Goal: Transaction & Acquisition: Purchase product/service

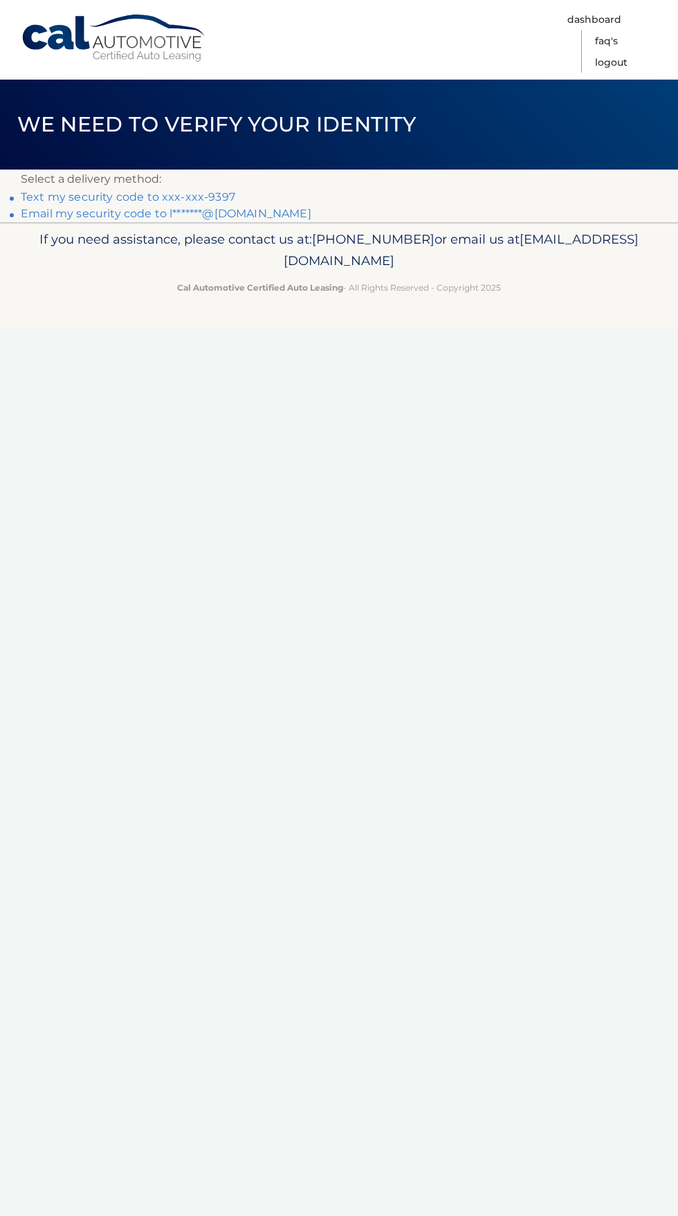
click at [197, 203] on link "Text my security code to xxx-xxx-9397" at bounding box center [128, 196] width 215 height 13
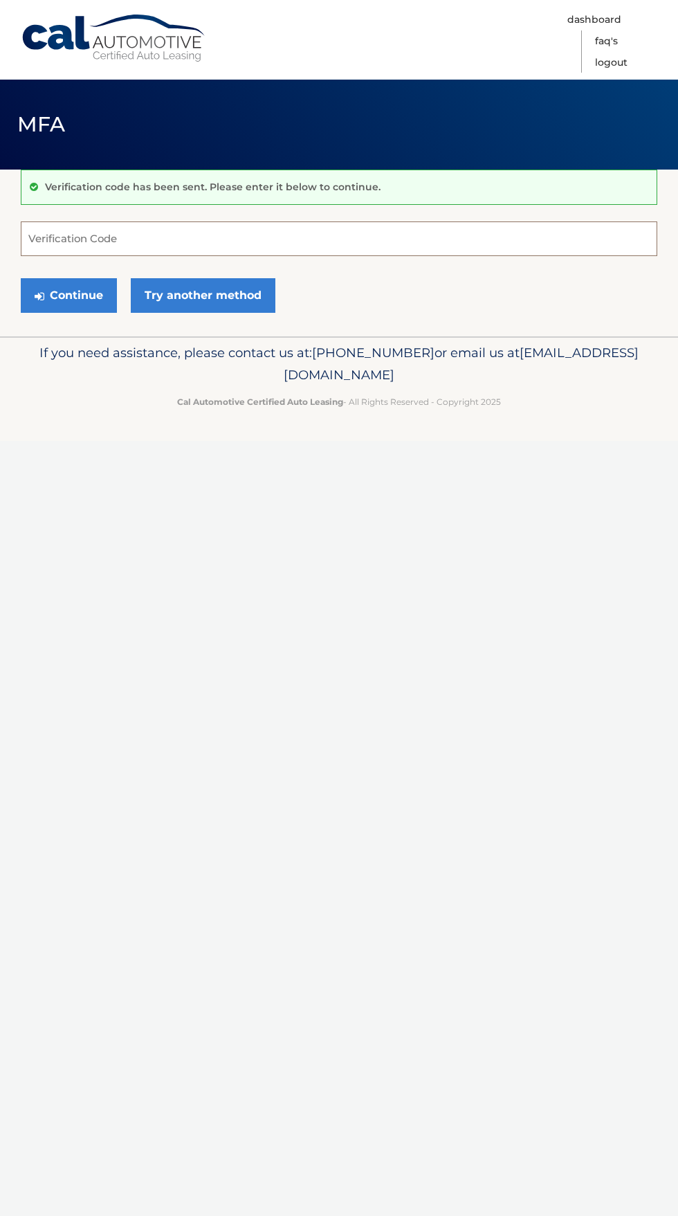
click at [55, 231] on input "Verification Code" at bounding box center [339, 238] width 637 height 35
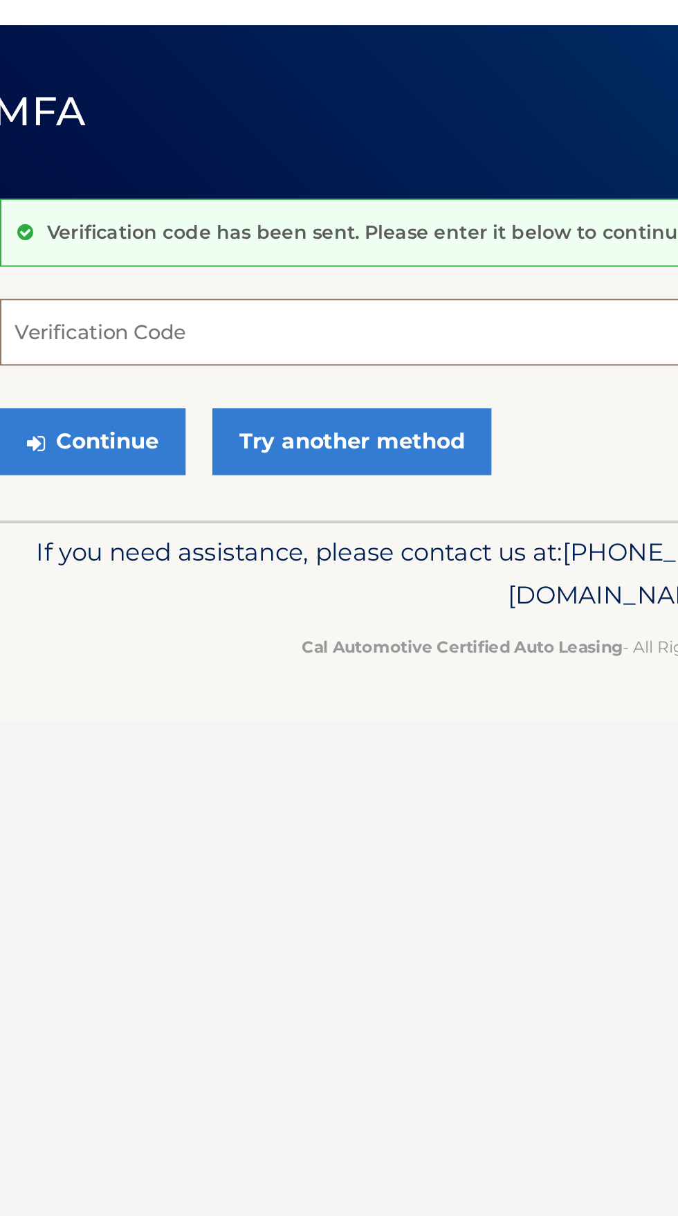
click at [45, 232] on input "Verification Code" at bounding box center [339, 238] width 637 height 35
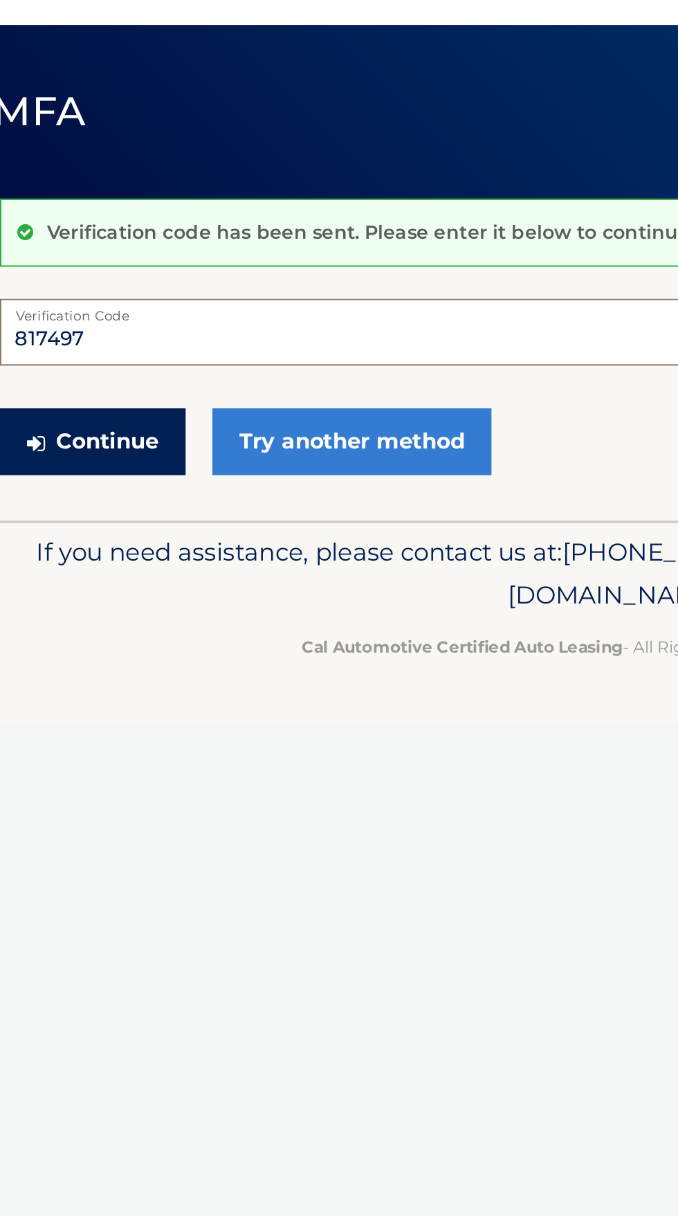
type input "817497"
click at [75, 290] on button "Continue" at bounding box center [69, 295] width 96 height 35
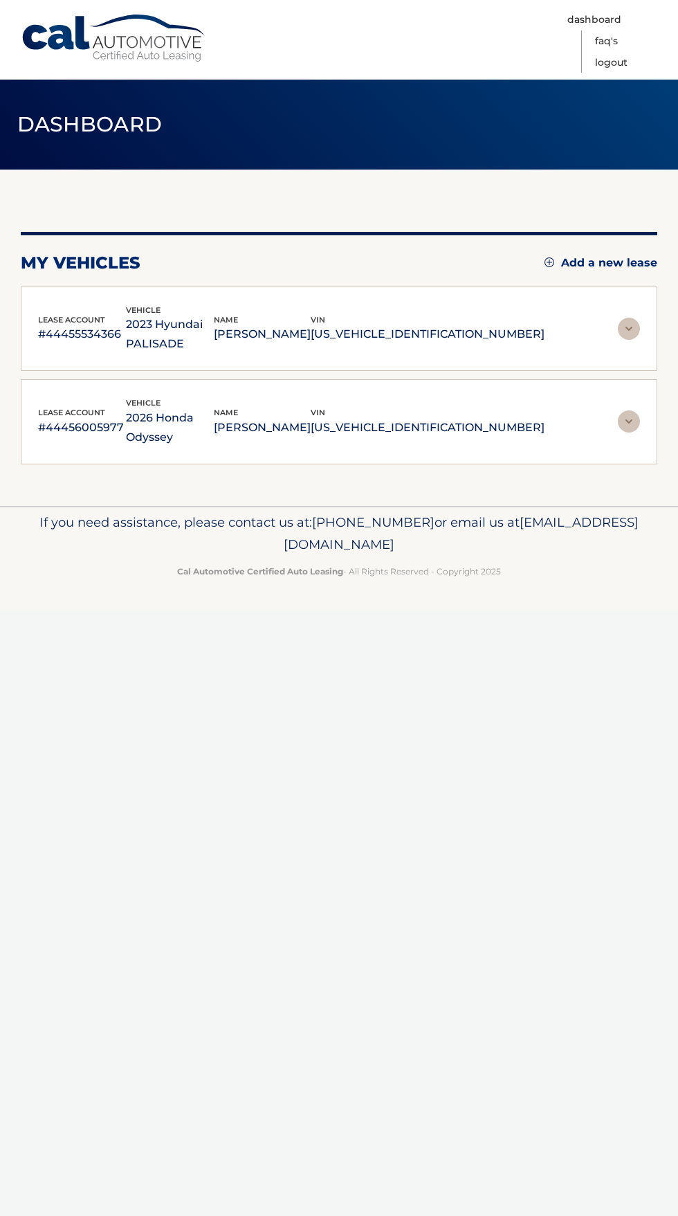
click at [629, 327] on img at bounding box center [629, 329] width 22 height 22
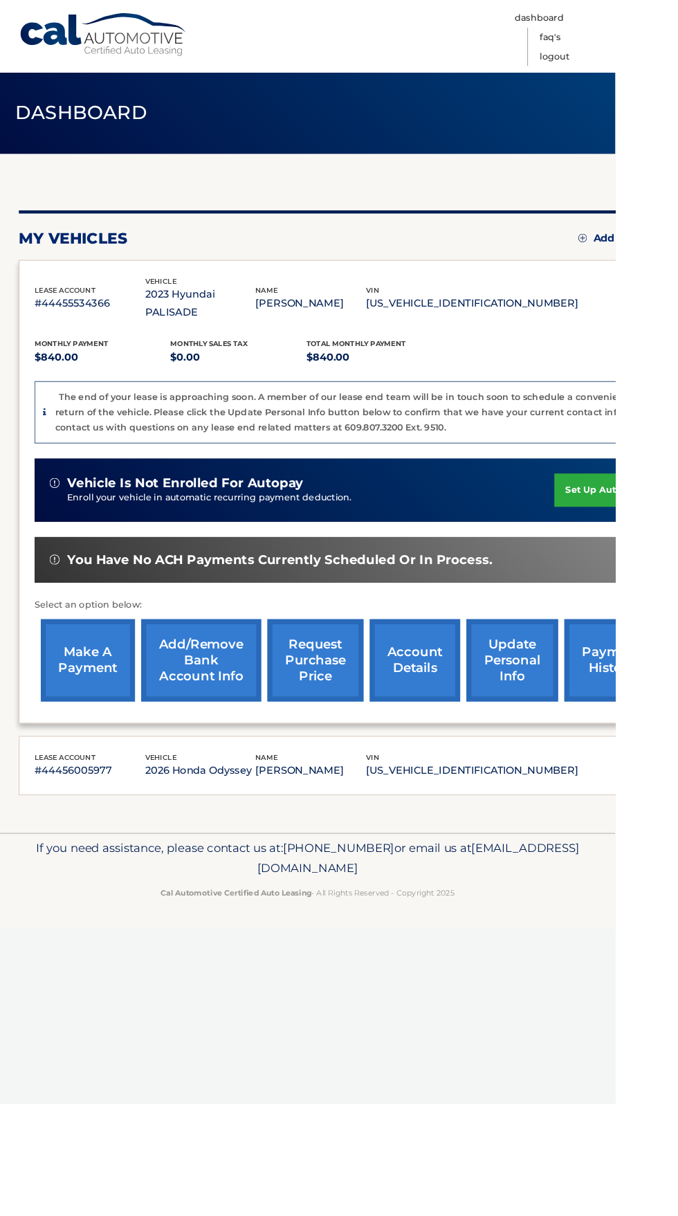
click at [102, 705] on link "make a payment" at bounding box center [97, 727] width 104 height 91
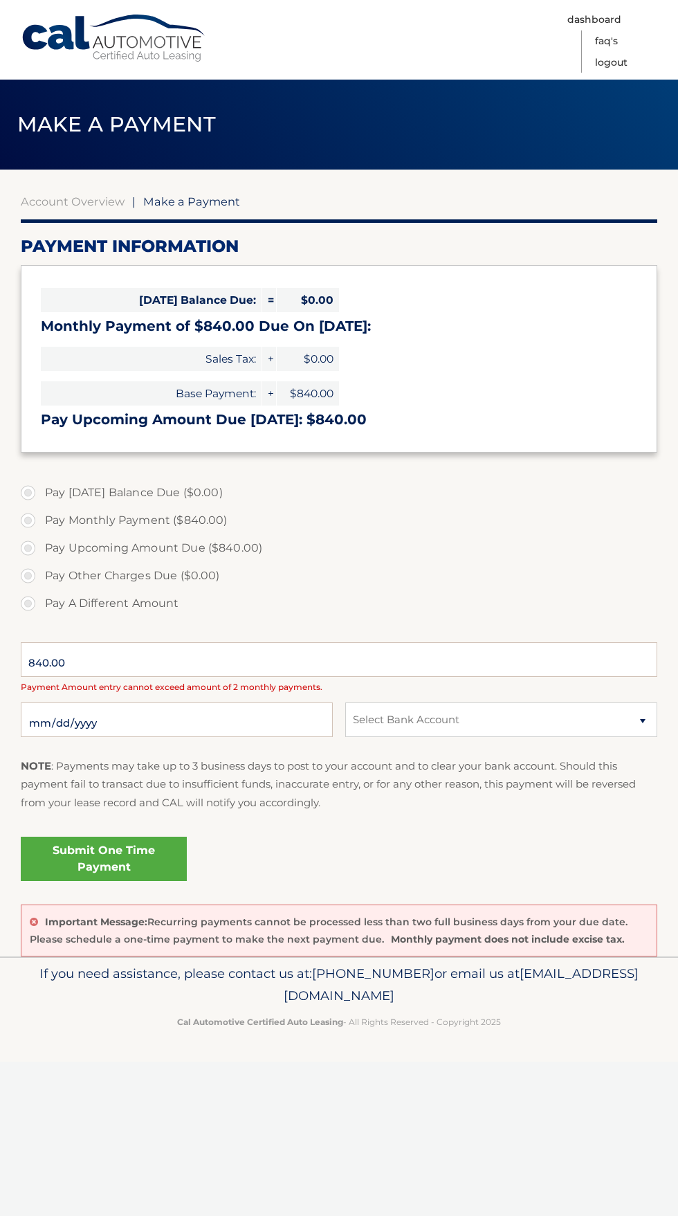
select select "OGY2ZWQyMWItOWUzYy00NzZmLWIzNDMtNGQ5Y2RkMDYxZDhh"
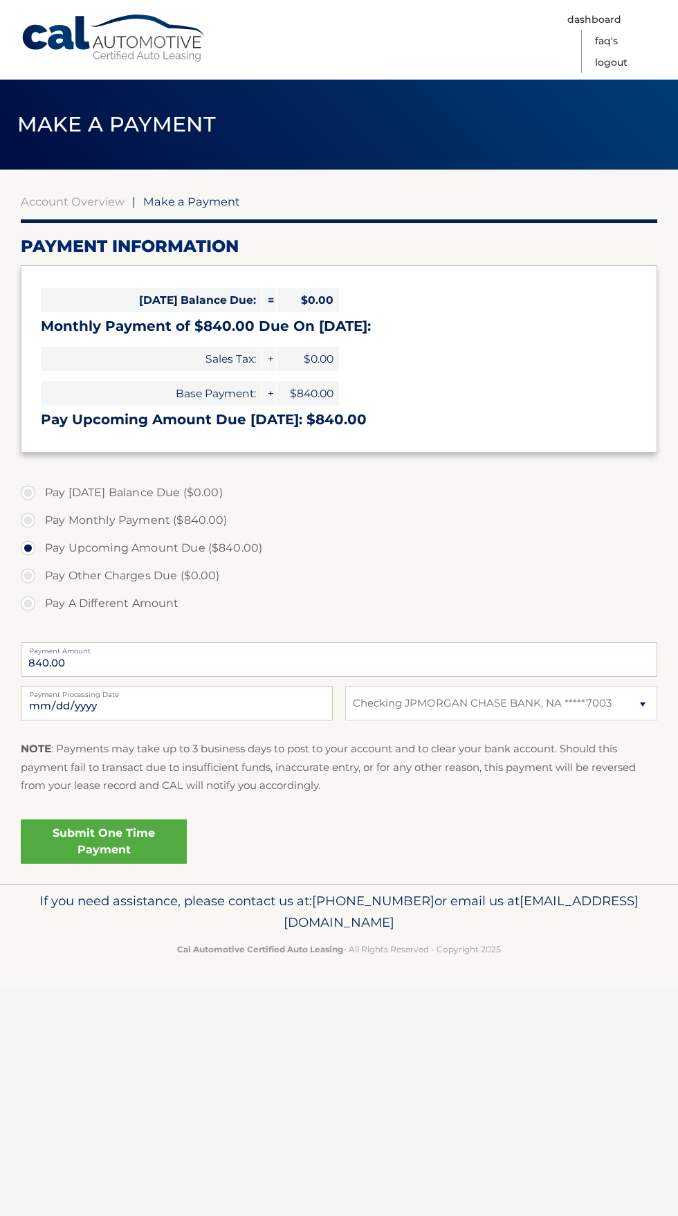
click at [123, 840] on link "Submit One Time Payment" at bounding box center [104, 841] width 166 height 44
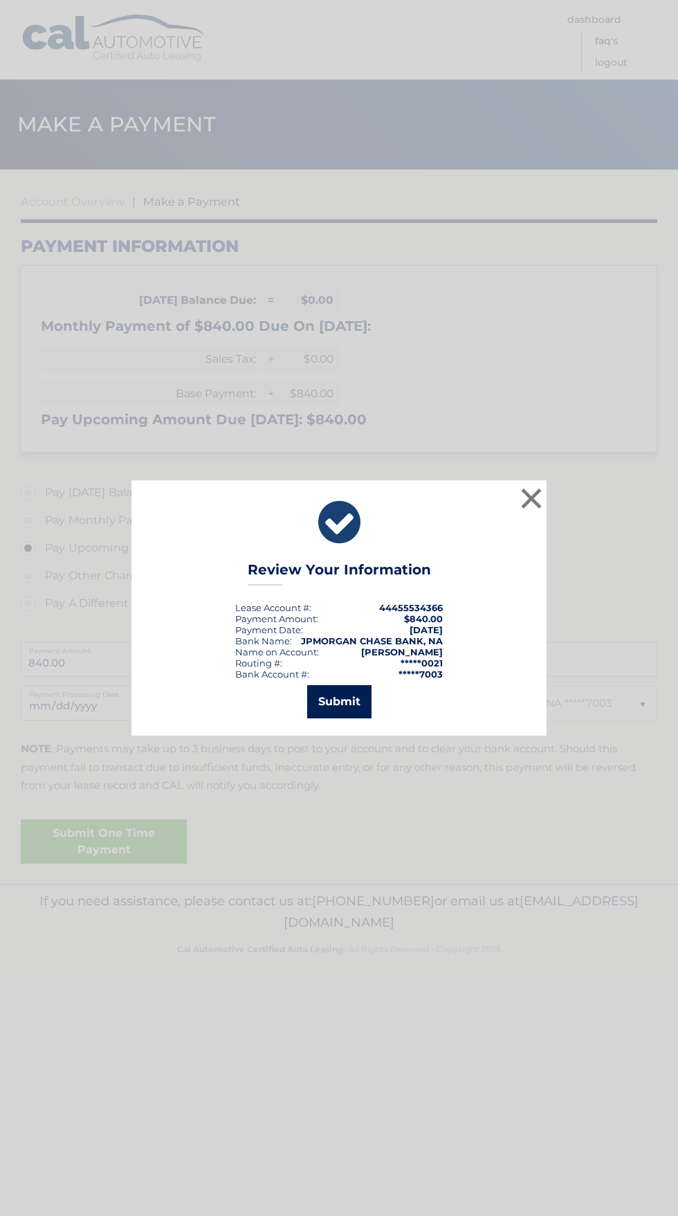
click at [346, 712] on button "Submit" at bounding box center [339, 701] width 64 height 33
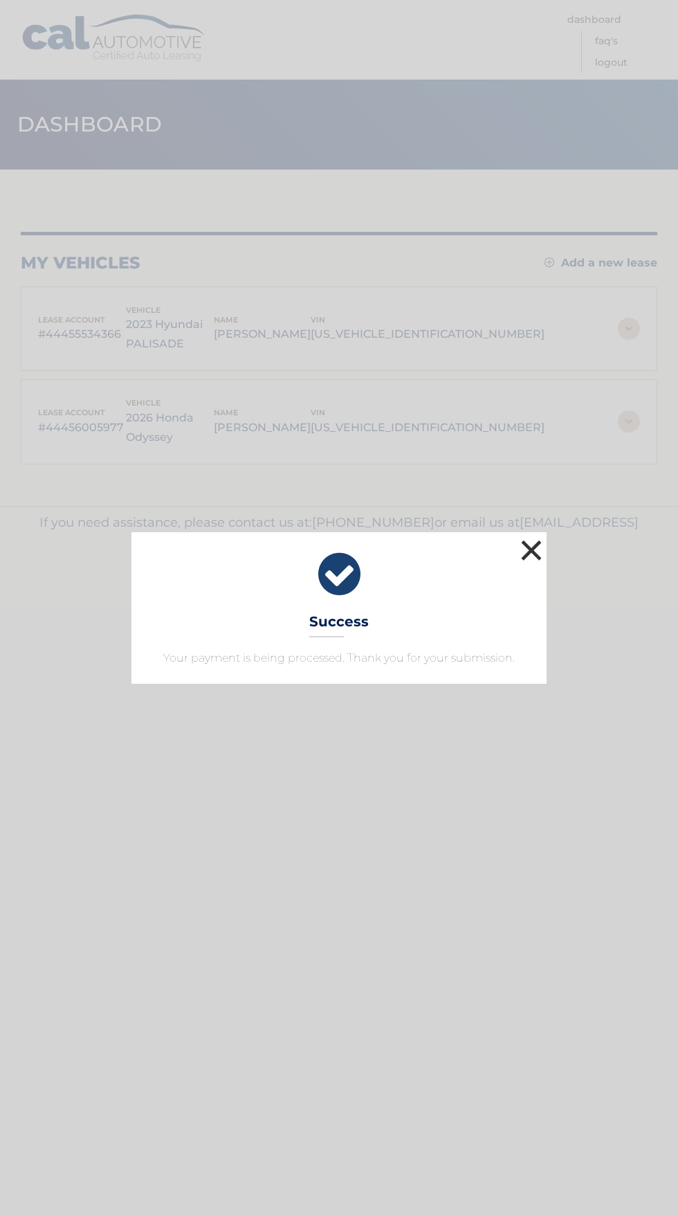
click at [538, 550] on button "×" at bounding box center [532, 550] width 28 height 28
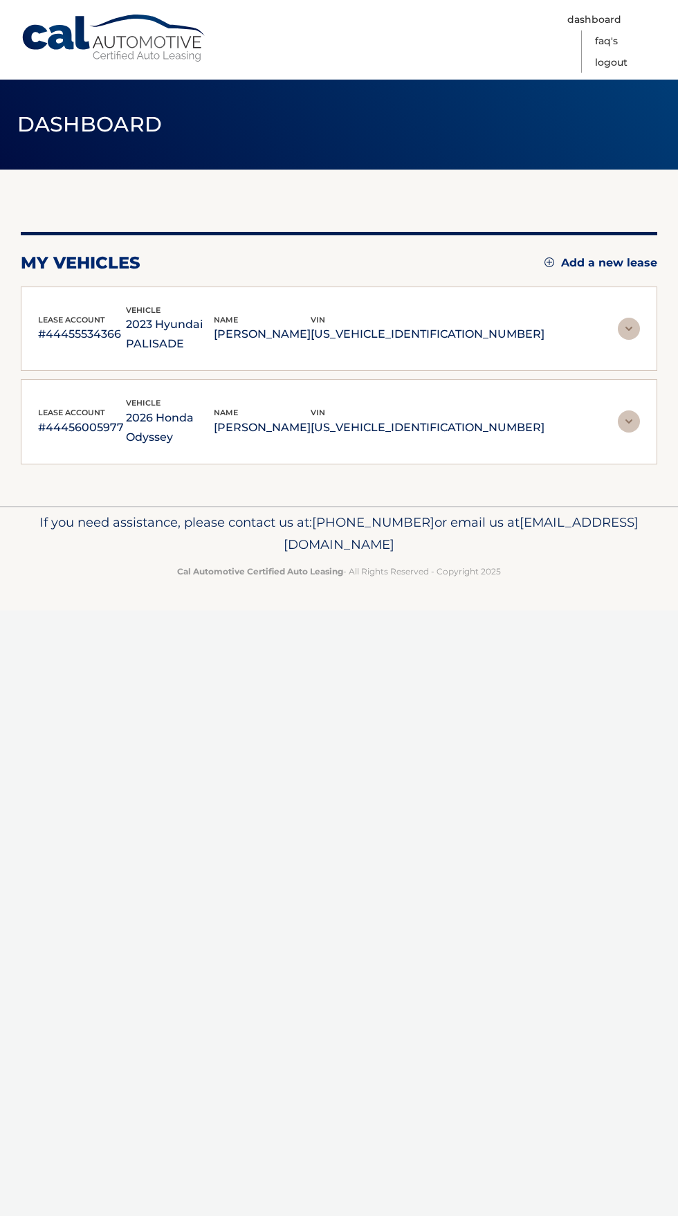
click at [633, 410] on img at bounding box center [629, 421] width 22 height 22
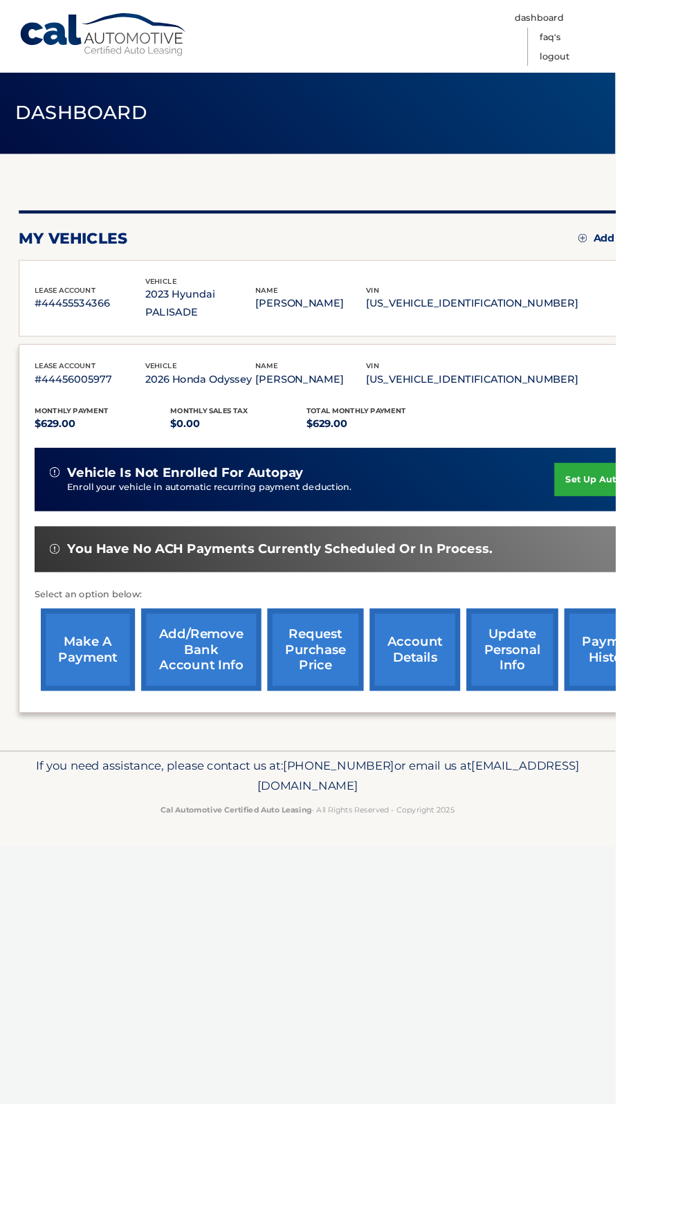
click at [83, 678] on link "make a payment" at bounding box center [97, 716] width 104 height 91
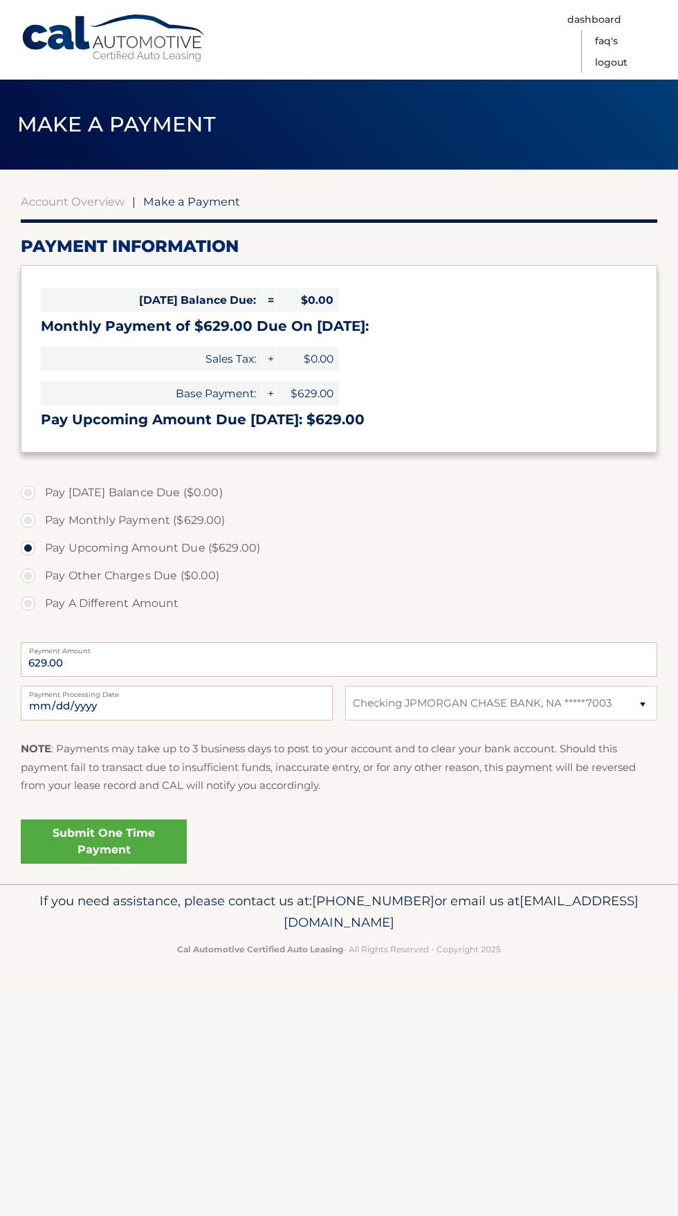
select select "M2RhMzI0OWYtZjVmZi00YTc1LWE5NDQtZDZlNDYyZDU5ZWFk"
click at [127, 846] on link "Submit One Time Payment" at bounding box center [104, 841] width 166 height 44
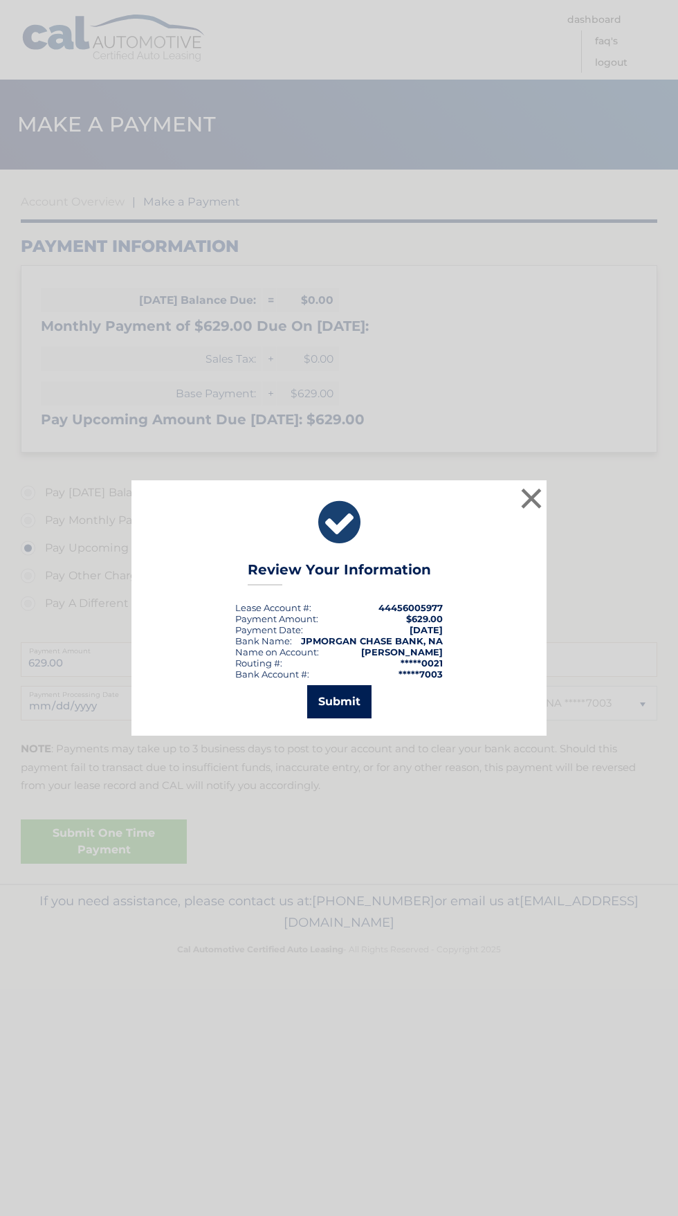
click at [352, 705] on button "Submit" at bounding box center [339, 701] width 64 height 33
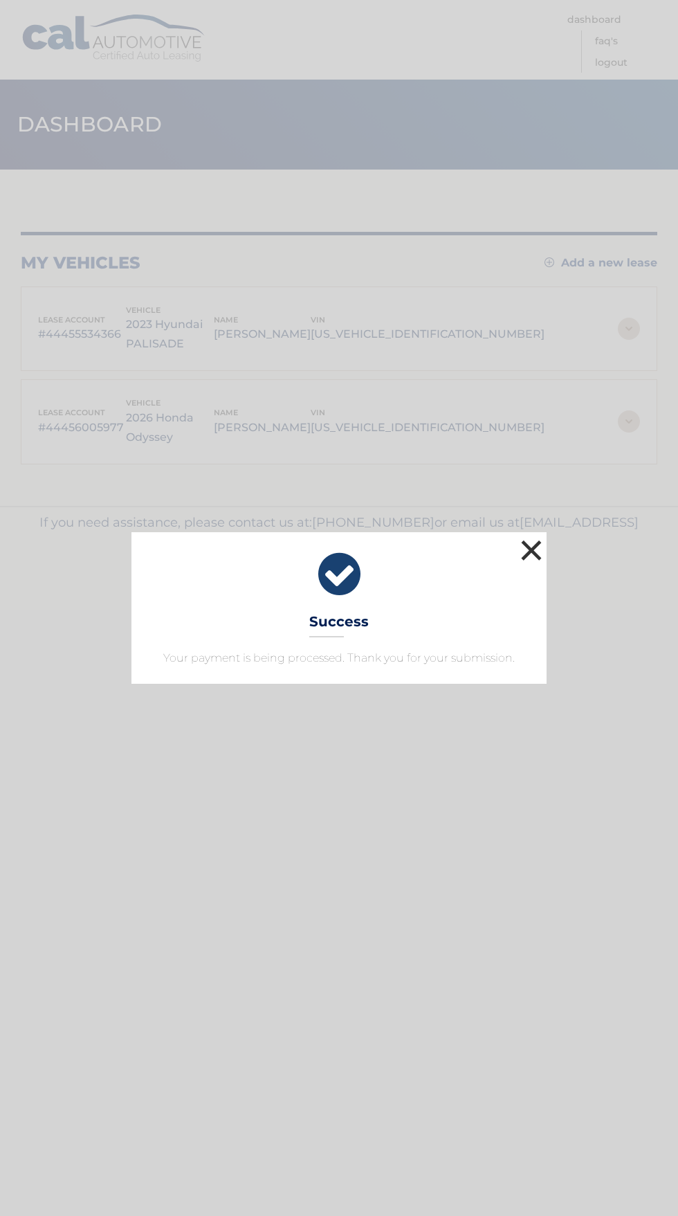
click at [540, 552] on button "×" at bounding box center [532, 550] width 28 height 28
